Goal: Information Seeking & Learning: Understand process/instructions

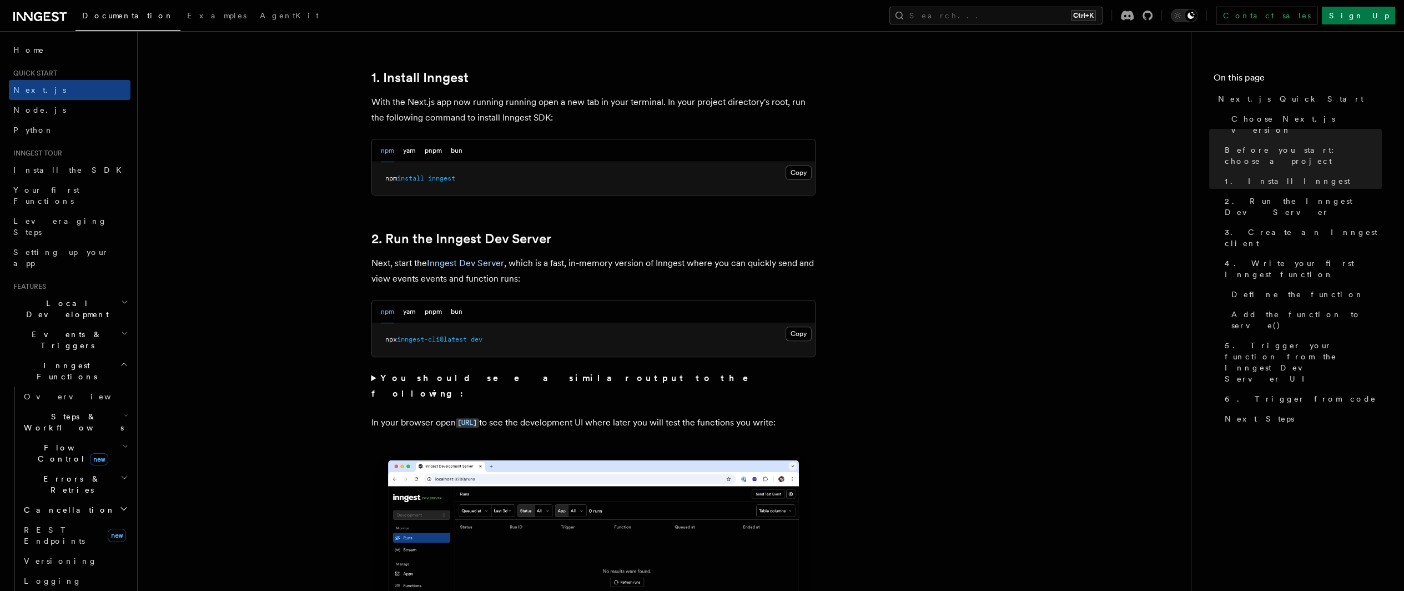
scroll to position [611, 0]
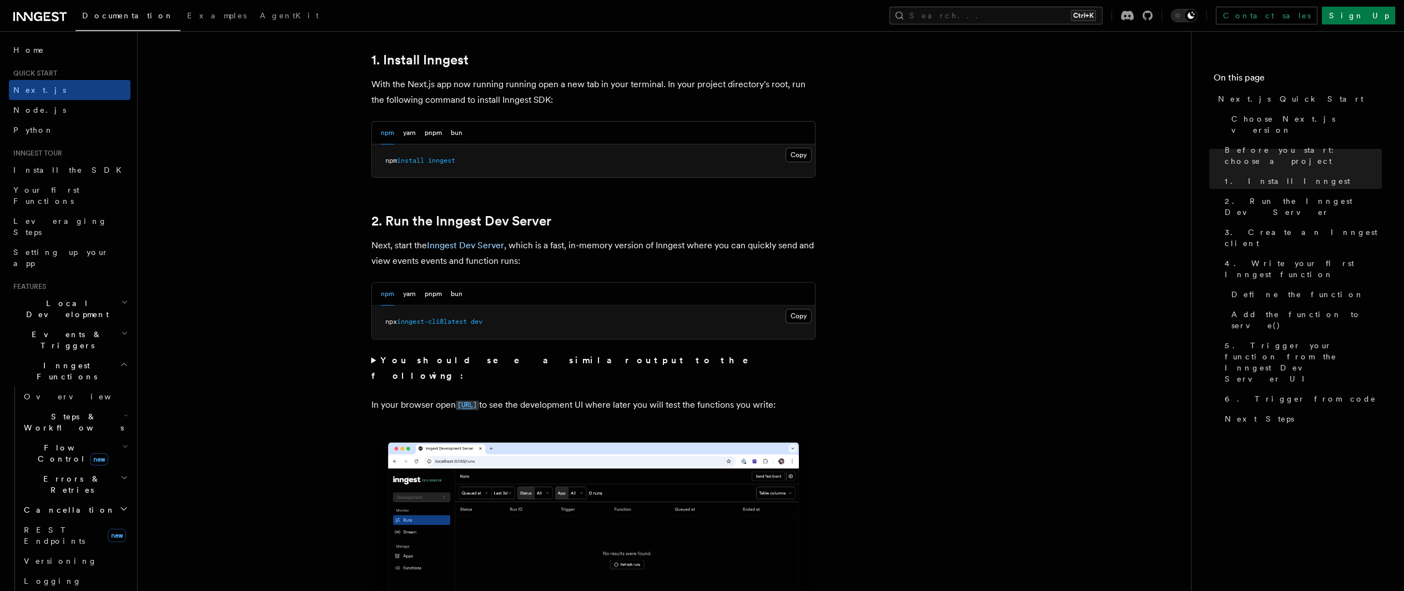
click at [479, 400] on code "[URL]" at bounding box center [467, 404] width 23 height 9
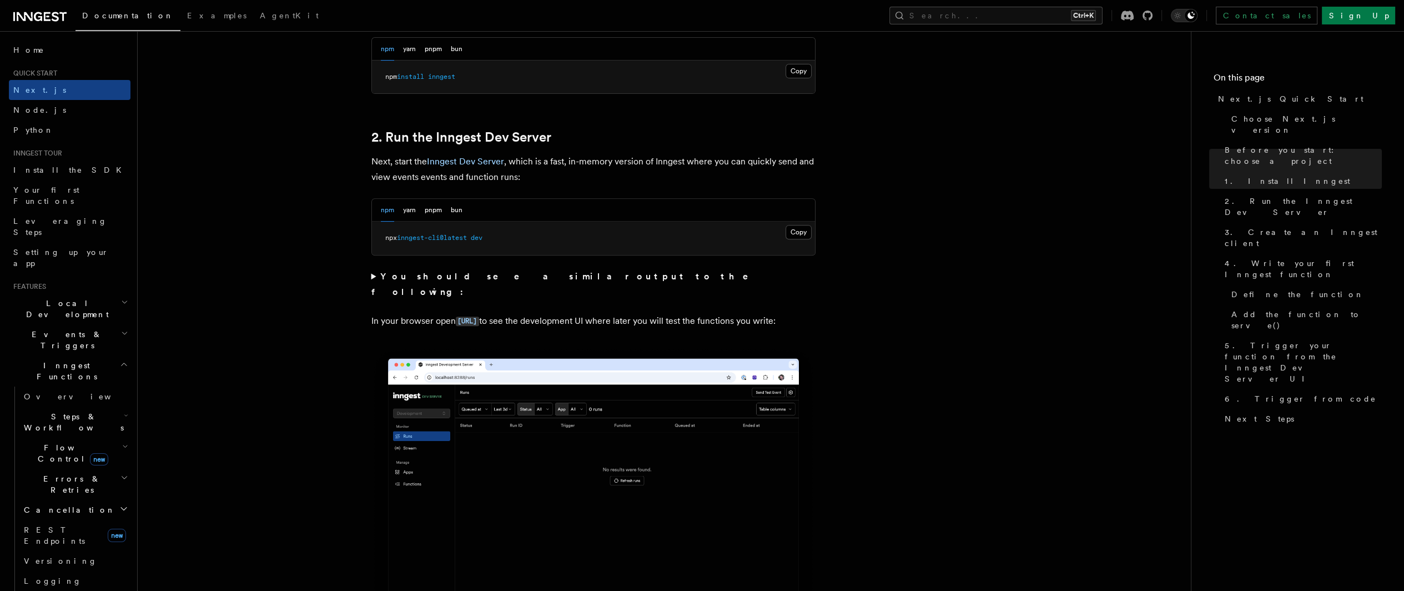
scroll to position [722, 0]
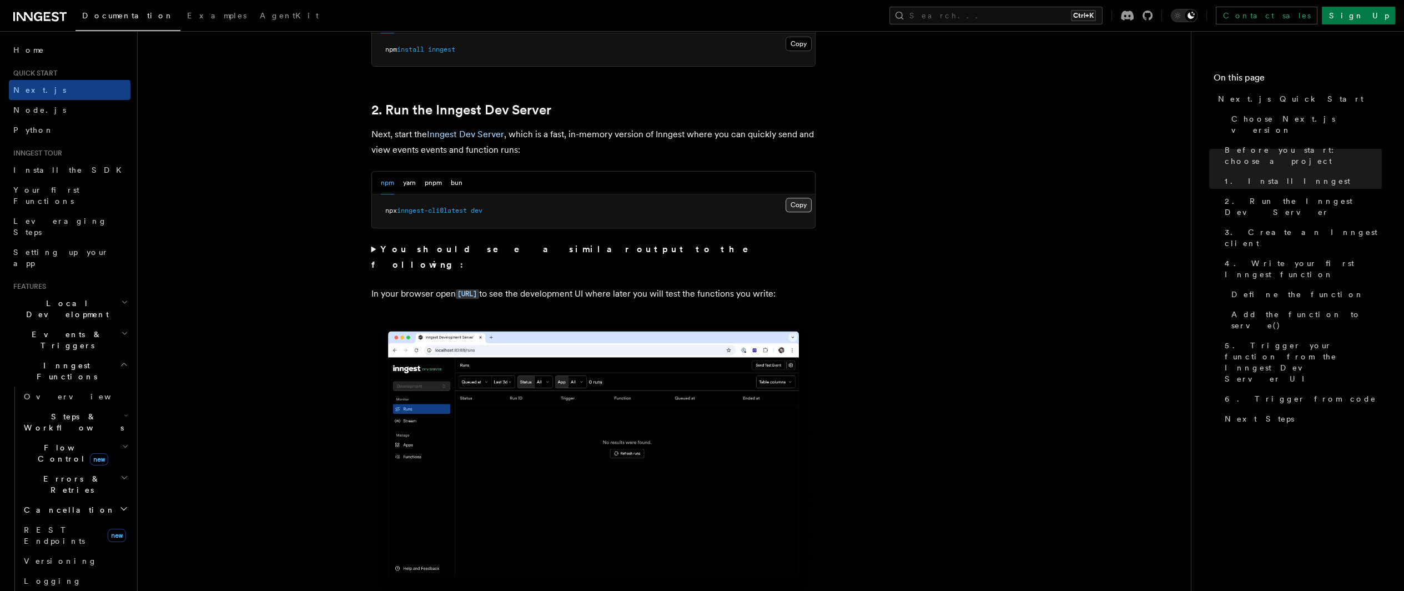
click at [793, 202] on button "Copy Copied" at bounding box center [799, 205] width 26 height 14
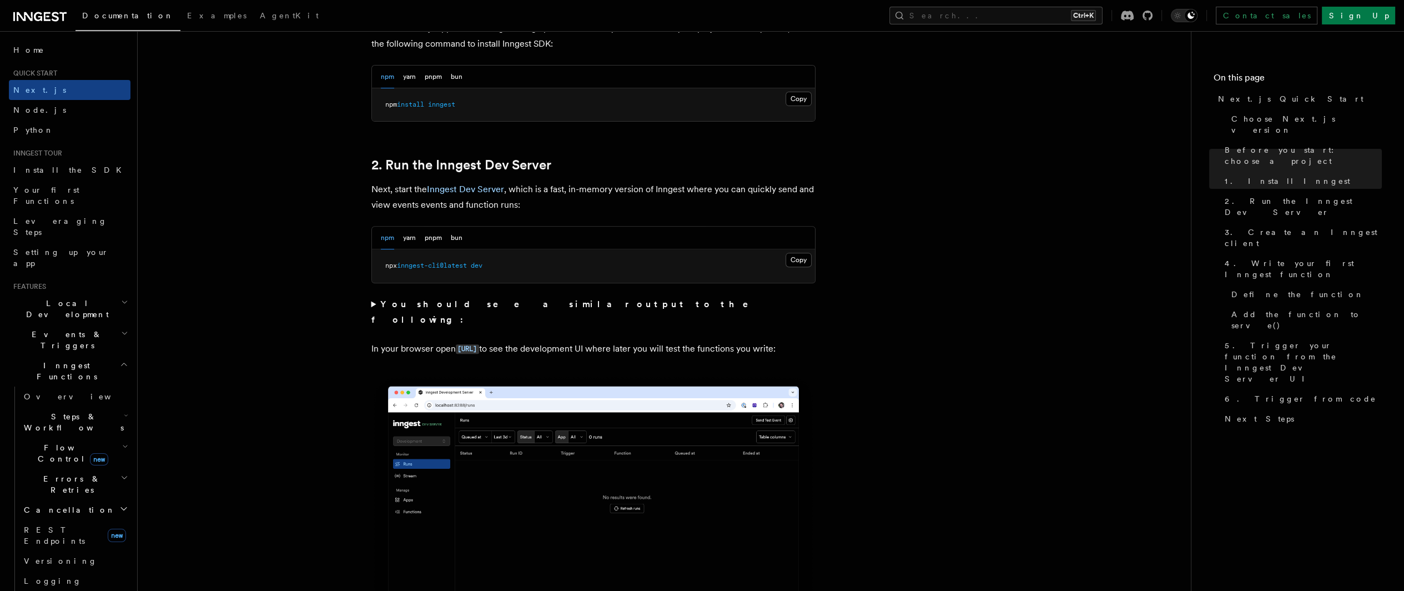
scroll to position [666, 0]
click at [405, 240] on button "yarn" at bounding box center [409, 238] width 13 height 23
click at [433, 242] on button "pnpm" at bounding box center [433, 238] width 17 height 23
click at [389, 243] on button "npm" at bounding box center [387, 238] width 13 height 23
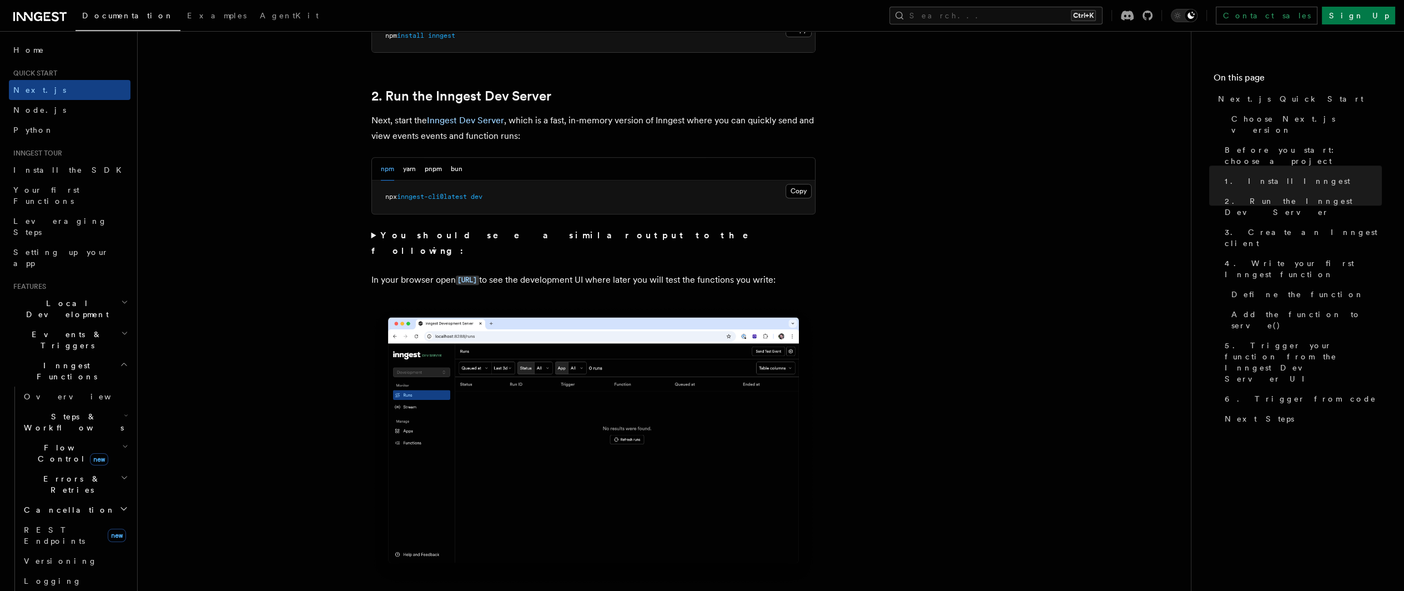
scroll to position [722, 0]
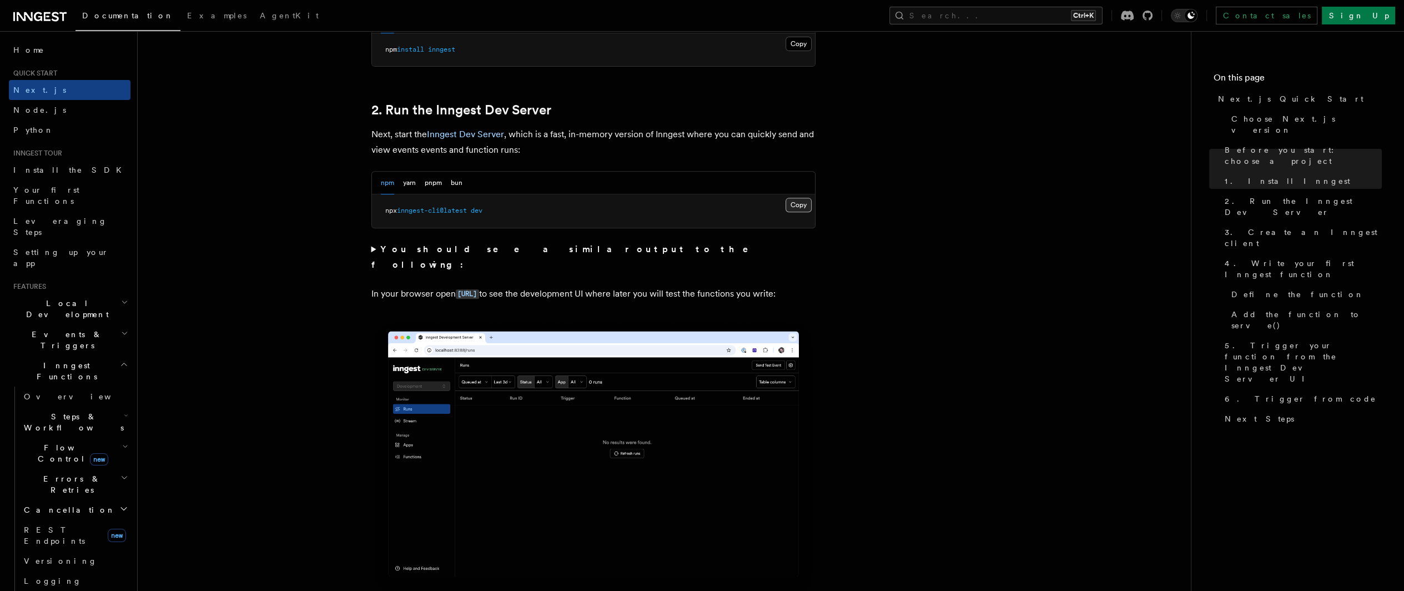
click at [800, 207] on button "Copy Copied" at bounding box center [799, 205] width 26 height 14
